Goal: Task Accomplishment & Management: Use online tool/utility

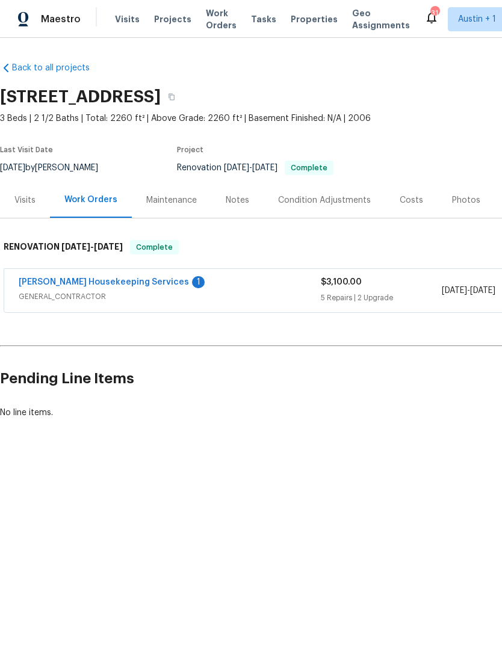
click at [250, 217] on div "Notes" at bounding box center [237, 199] width 52 height 35
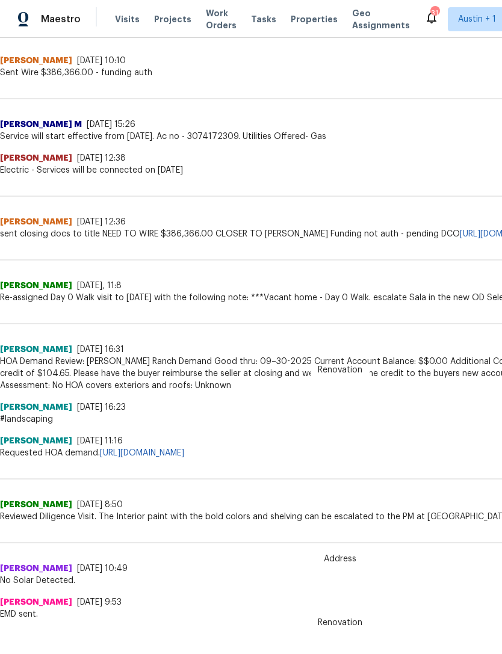
scroll to position [651, 0]
click at [431, 314] on div "Address [PERSON_NAME] [DATE] 16:31 HOA Demand Review: [PERSON_NAME] Ranch Deman…" at bounding box center [340, 348] width 680 height 88
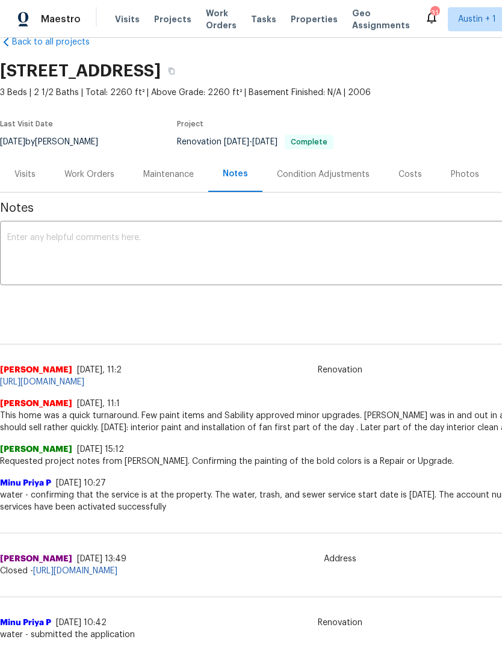
scroll to position [25, 0]
click at [429, 267] on textarea at bounding box center [339, 255] width 665 height 42
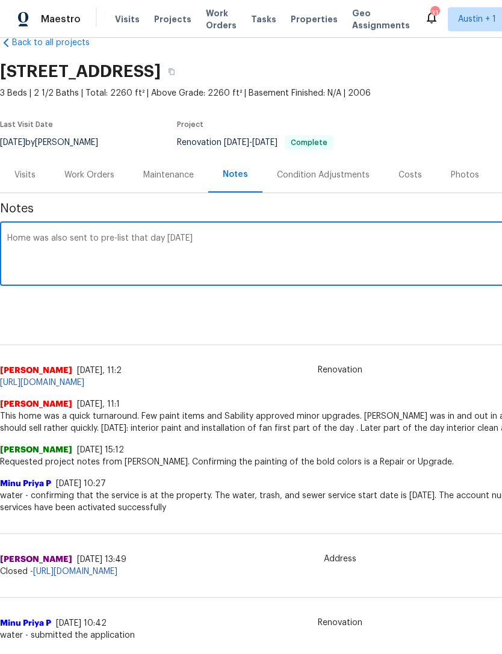
type textarea "Home was also sent to pre-list that day [DATE]"
click at [425, 331] on div "Renovation [PERSON_NAME] [DATE], 11:2 [URL][DOMAIN_NAME]" at bounding box center [340, 357] width 680 height 64
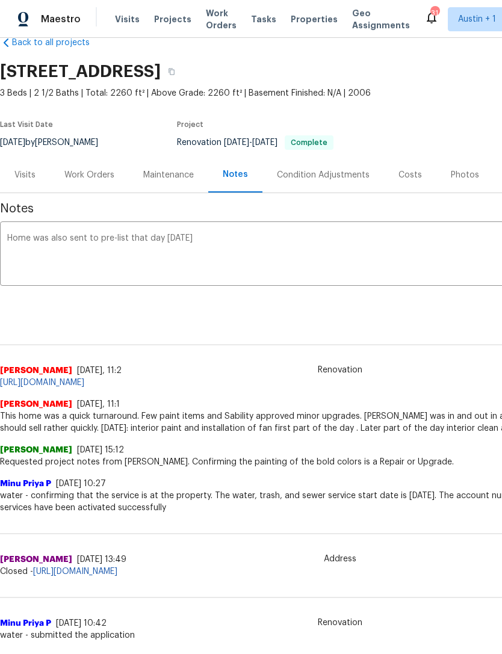
click at [24, 187] on div "Visits" at bounding box center [25, 174] width 50 height 35
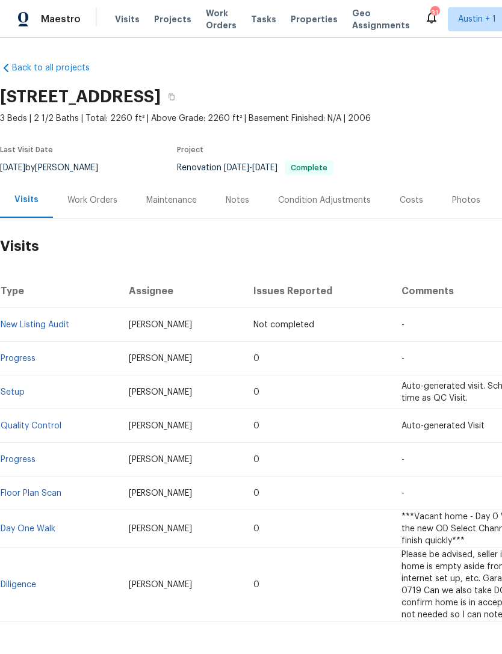
click at [229, 194] on div "Notes" at bounding box center [237, 200] width 23 height 12
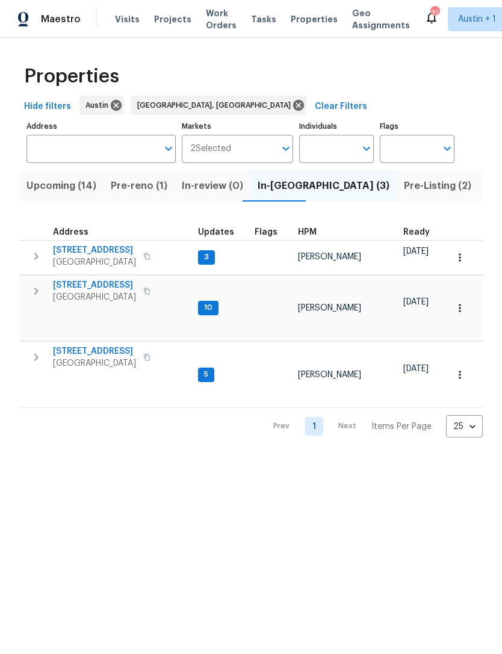
click at [466, 365] on button "button" at bounding box center [459, 375] width 26 height 26
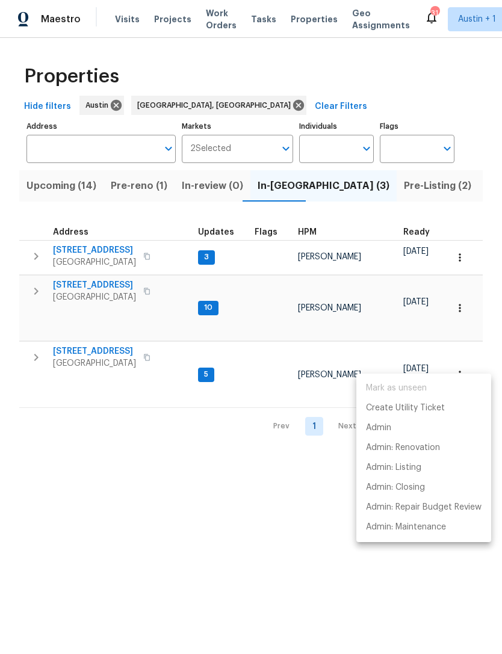
click at [120, 457] on div at bounding box center [251, 327] width 502 height 654
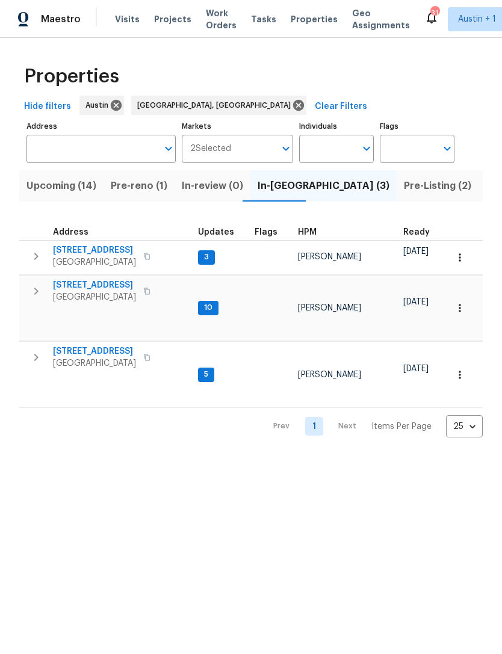
click at [36, 356] on button "button" at bounding box center [36, 357] width 24 height 24
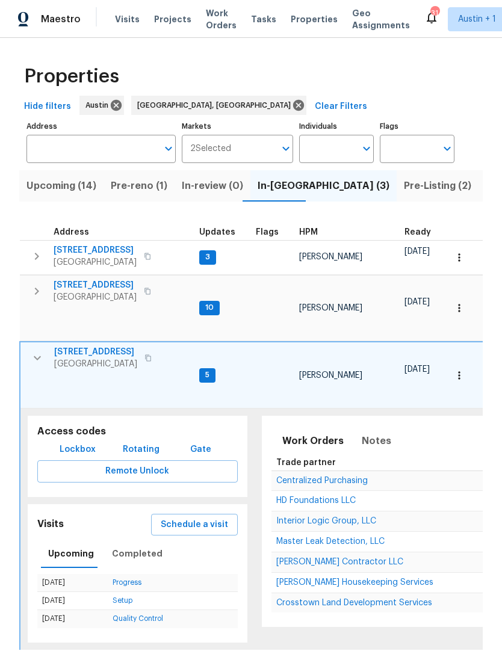
scroll to position [23, 0]
click at [217, 517] on span "Schedule a visit" at bounding box center [194, 524] width 67 height 15
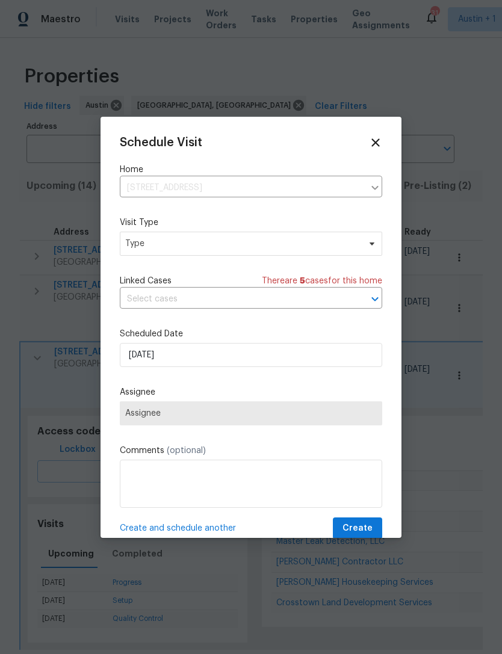
click at [271, 300] on input "text" at bounding box center [234, 299] width 229 height 19
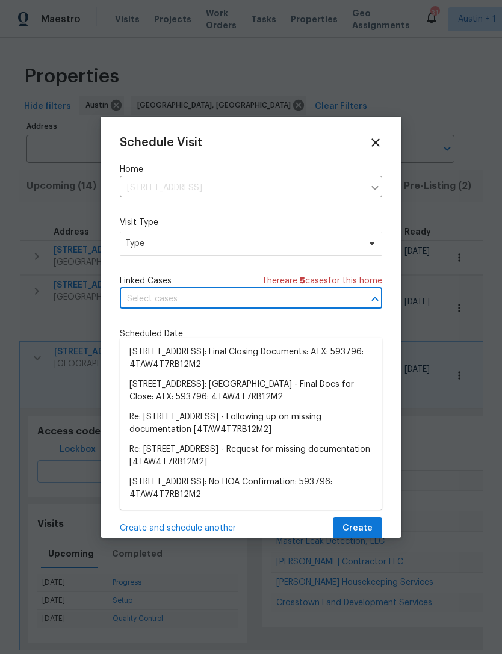
click at [306, 152] on div "Schedule Visit Home 3723 Cheyenne St, Round Rock, TX 78665 ​ Visit Type Type Li…" at bounding box center [251, 338] width 262 height 404
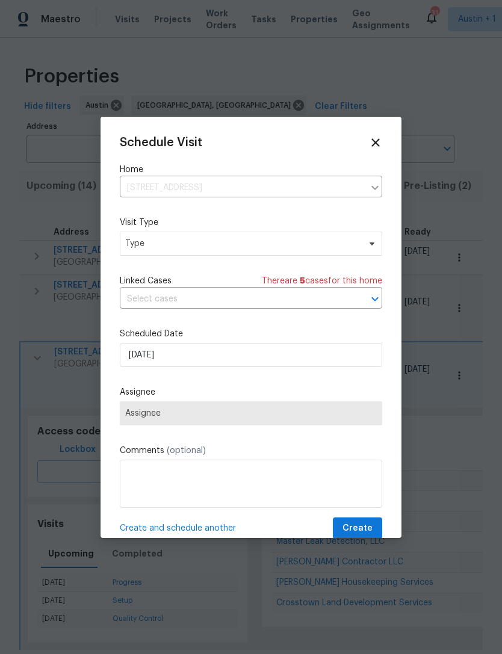
click at [286, 422] on span "Assignee" at bounding box center [251, 413] width 262 height 24
click at [285, 225] on label "Visit Type" at bounding box center [251, 223] width 262 height 12
click at [285, 224] on label "Visit Type" at bounding box center [251, 223] width 262 height 12
click at [305, 250] on span "Type" at bounding box center [242, 244] width 234 height 12
type input "Pro"
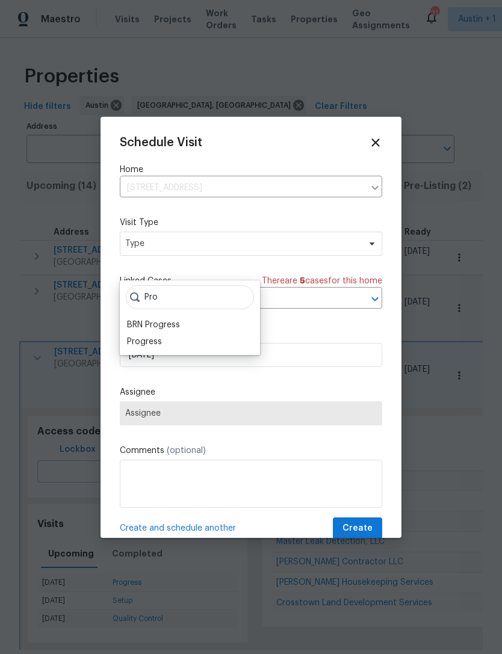
click at [207, 333] on div "Progress" at bounding box center [189, 341] width 133 height 17
click at [221, 333] on div "Progress" at bounding box center [189, 341] width 133 height 17
click at [154, 336] on div "Progress" at bounding box center [144, 342] width 35 height 12
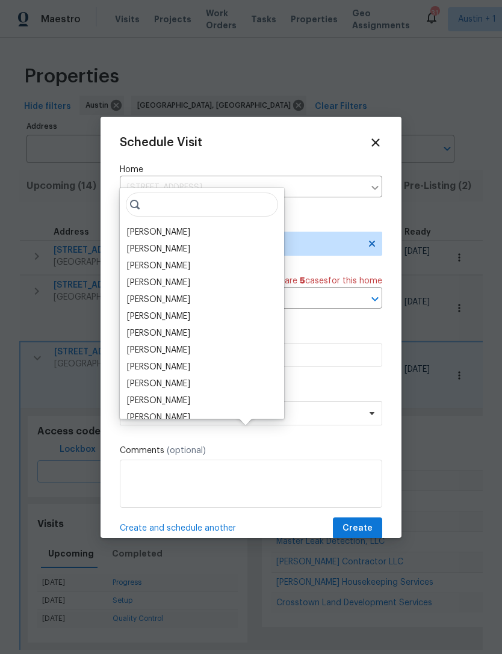
click at [188, 226] on div "[PERSON_NAME]" at bounding box center [158, 232] width 63 height 12
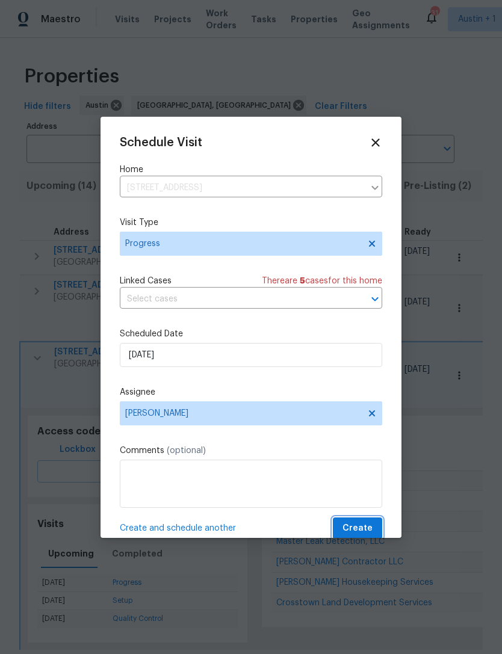
click at [370, 528] on span "Create" at bounding box center [357, 528] width 30 height 15
